Goal: Task Accomplishment & Management: Use online tool/utility

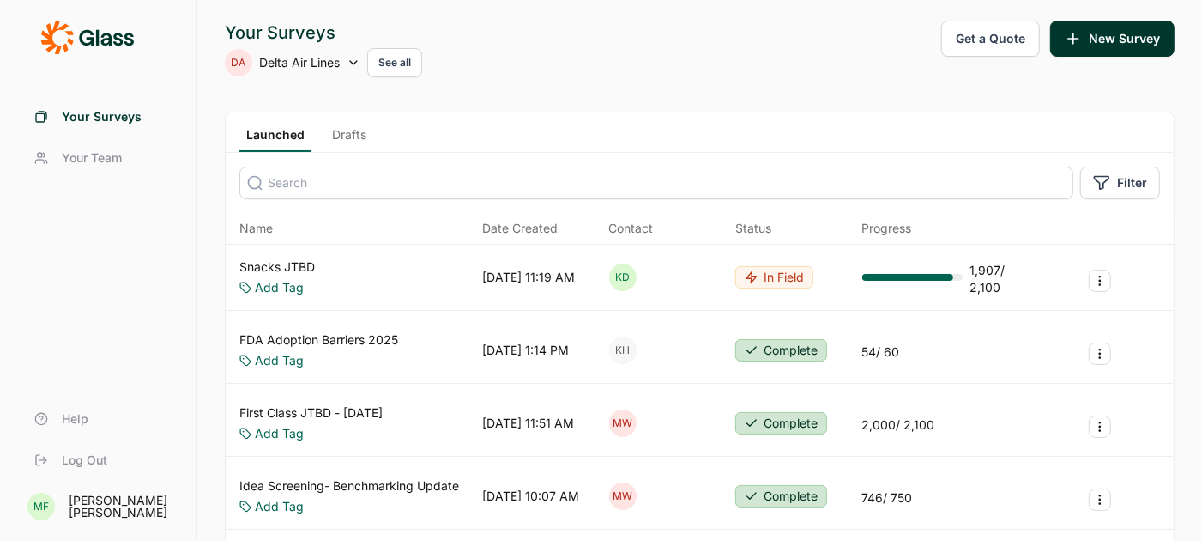
click at [306, 263] on link "Snacks JTBD" at bounding box center [277, 266] width 76 height 17
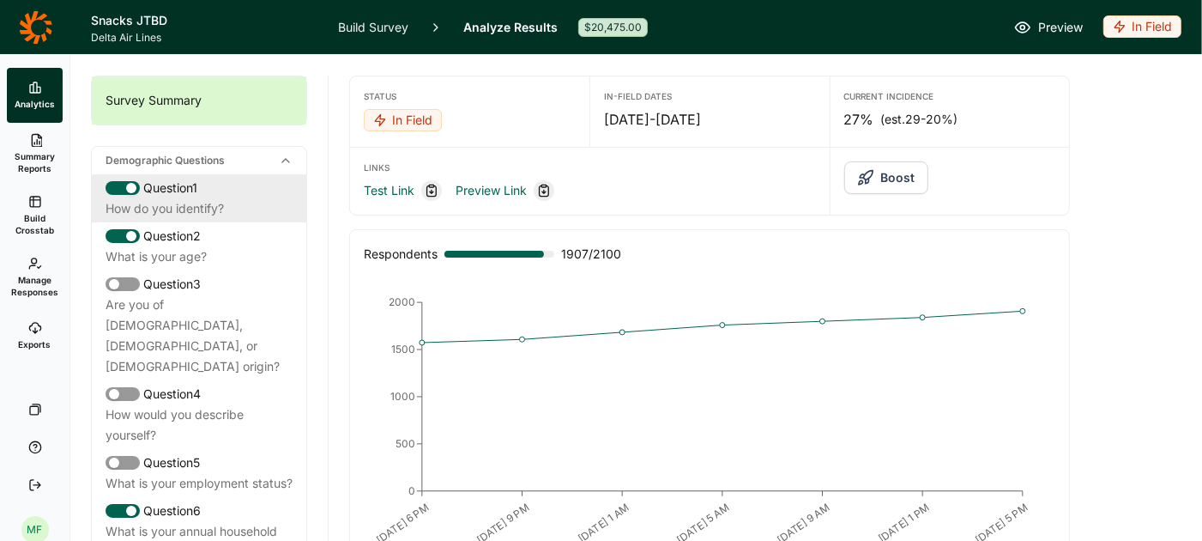
click at [159, 205] on div "How do you identify?" at bounding box center [199, 208] width 187 height 21
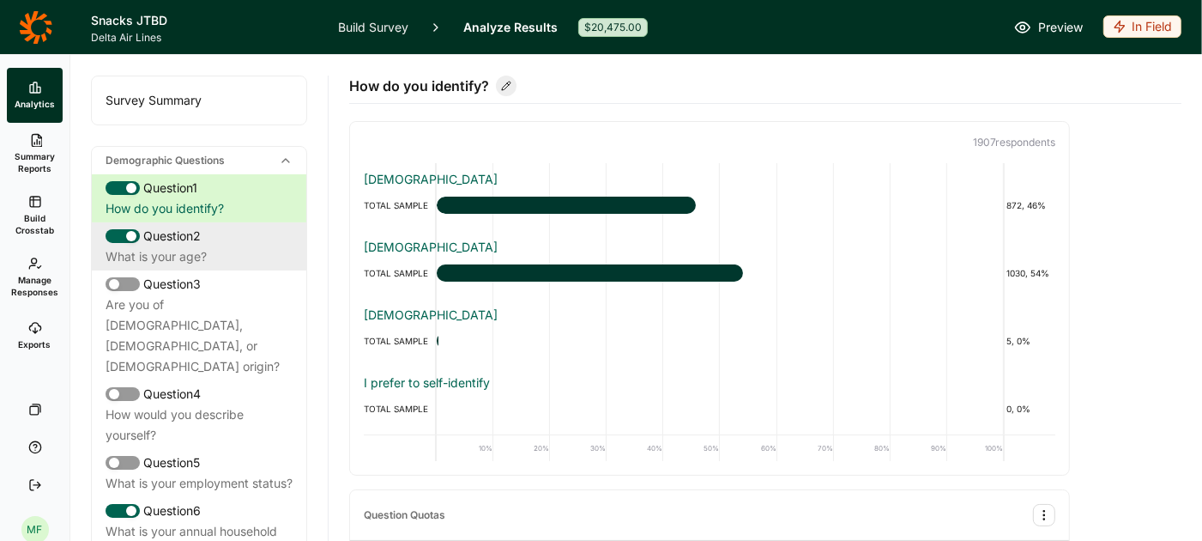
click at [122, 246] on div "What is your age?" at bounding box center [199, 256] width 187 height 21
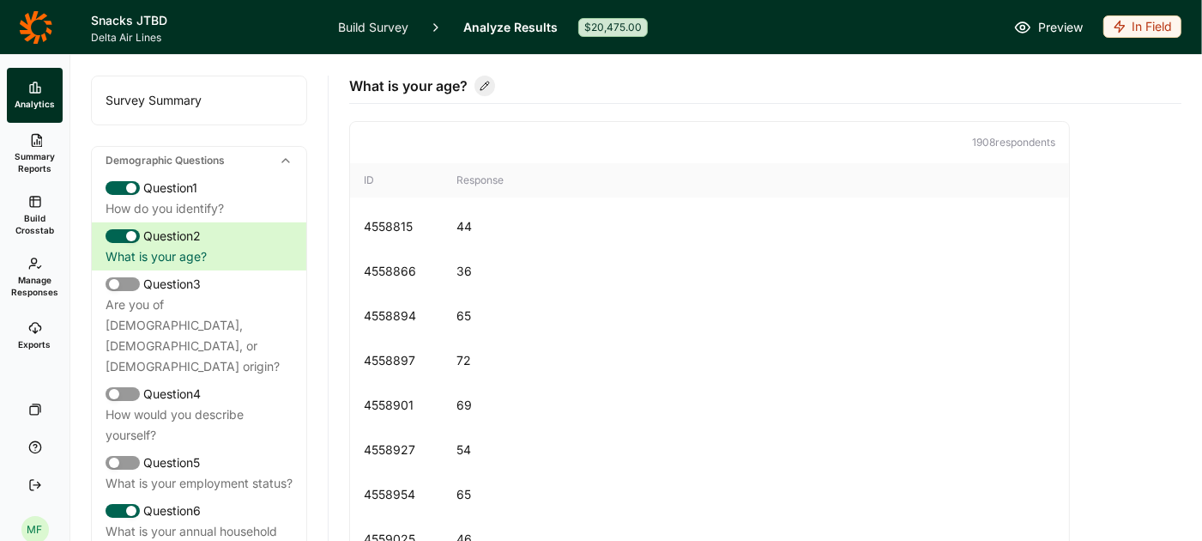
click at [33, 165] on span "Summary Reports" at bounding box center [35, 162] width 42 height 24
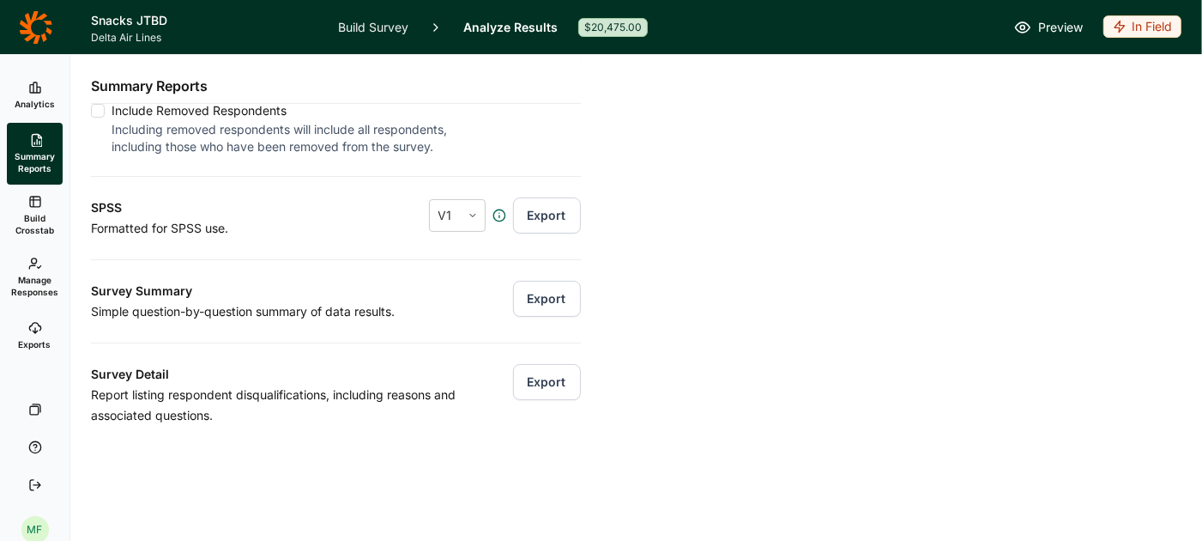
scroll to position [227, 0]
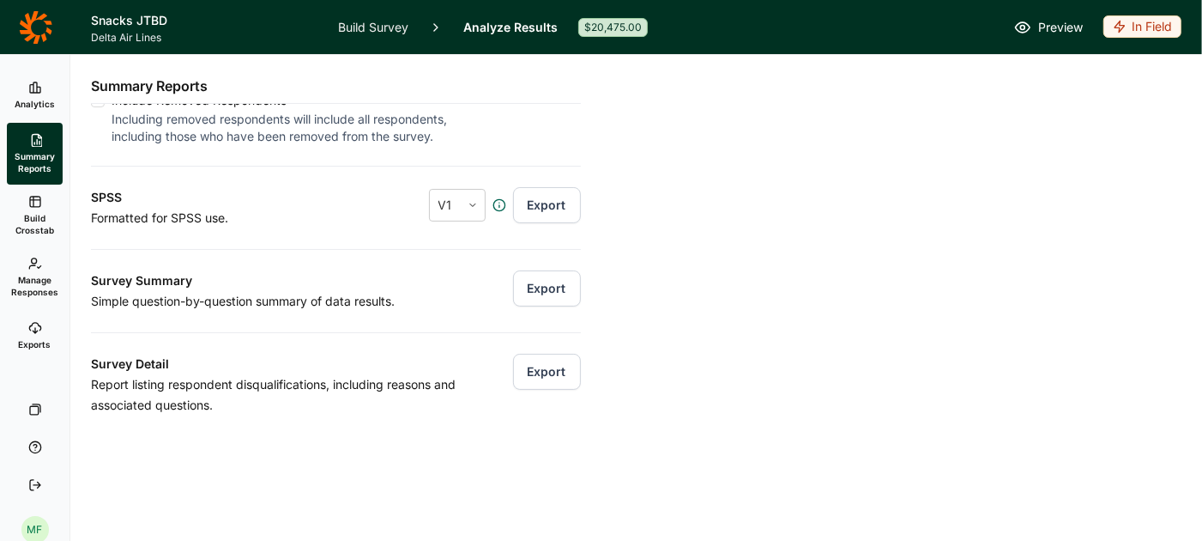
click at [548, 284] on button "Export" at bounding box center [547, 288] width 68 height 36
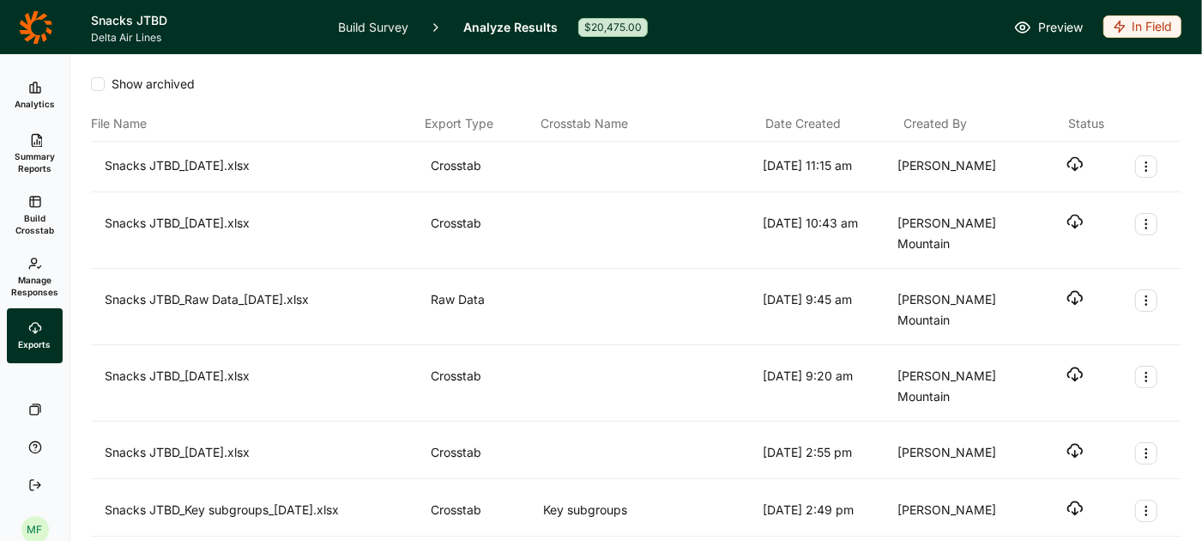
click at [1074, 160] on icon "button" at bounding box center [1075, 163] width 17 height 17
click at [28, 92] on icon at bounding box center [35, 88] width 14 height 14
